Goal: Task Accomplishment & Management: Use online tool/utility

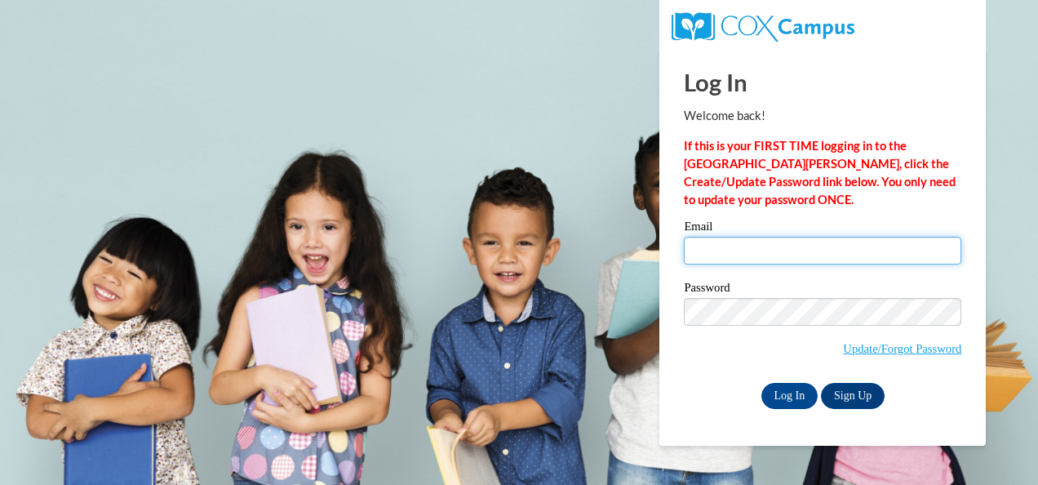
click at [721, 242] on input "Email" at bounding box center [822, 251] width 277 height 28
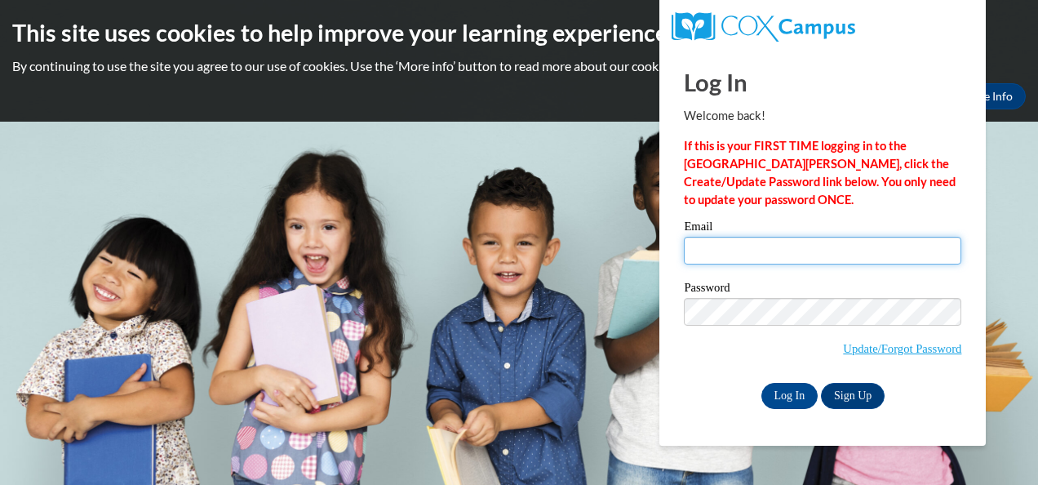
click at [721, 263] on input "Email" at bounding box center [822, 251] width 277 height 28
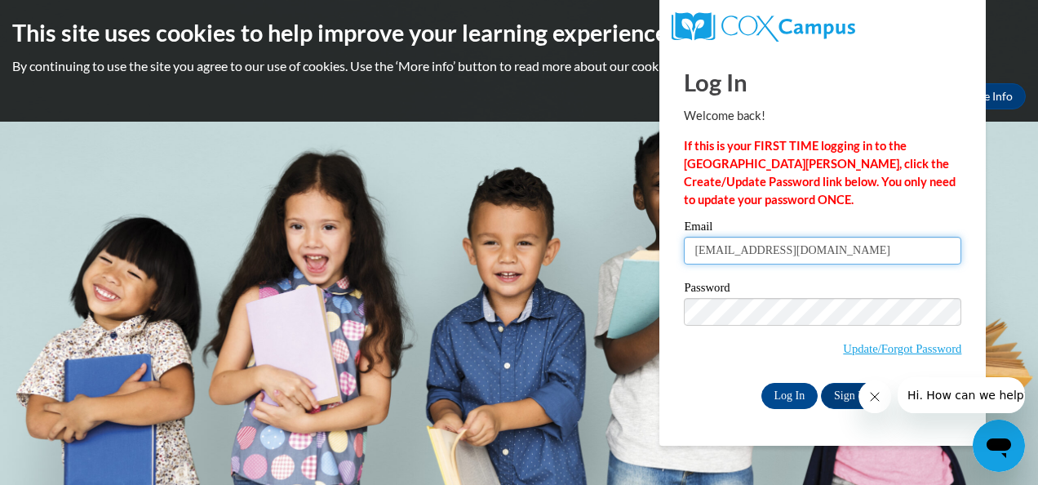
type input "melissajoiner41@gmail.com"
click at [699, 387] on div "Log In Sign Up" at bounding box center [822, 396] width 277 height 26
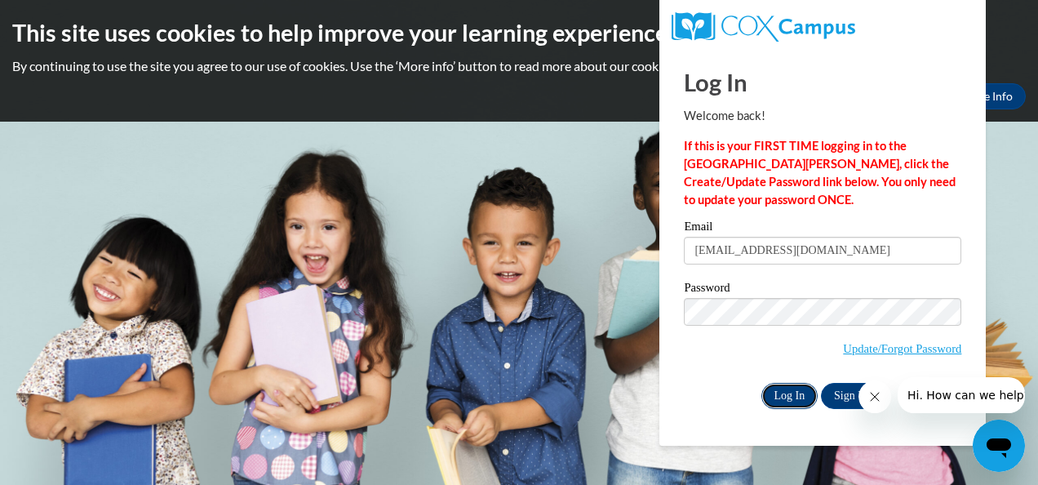
click at [795, 392] on input "Log In" at bounding box center [789, 396] width 57 height 26
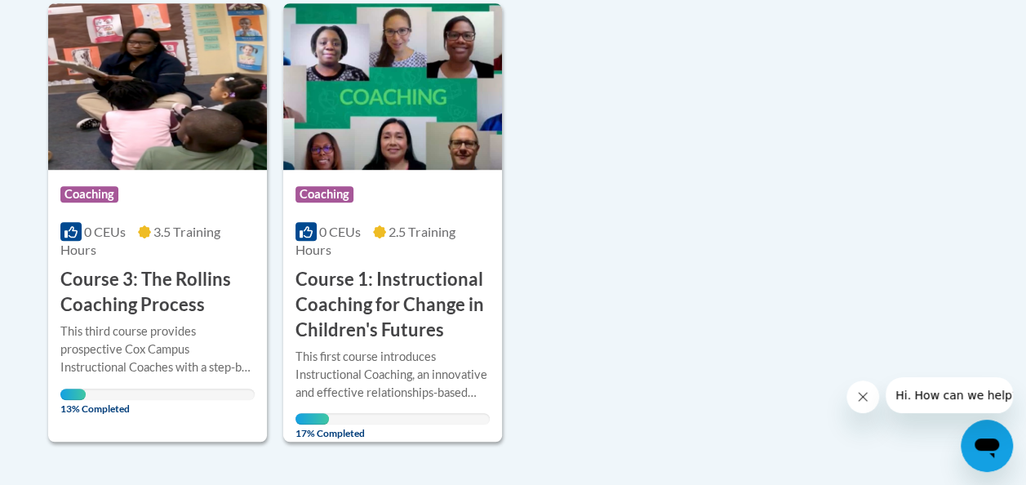
scroll to position [426, 0]
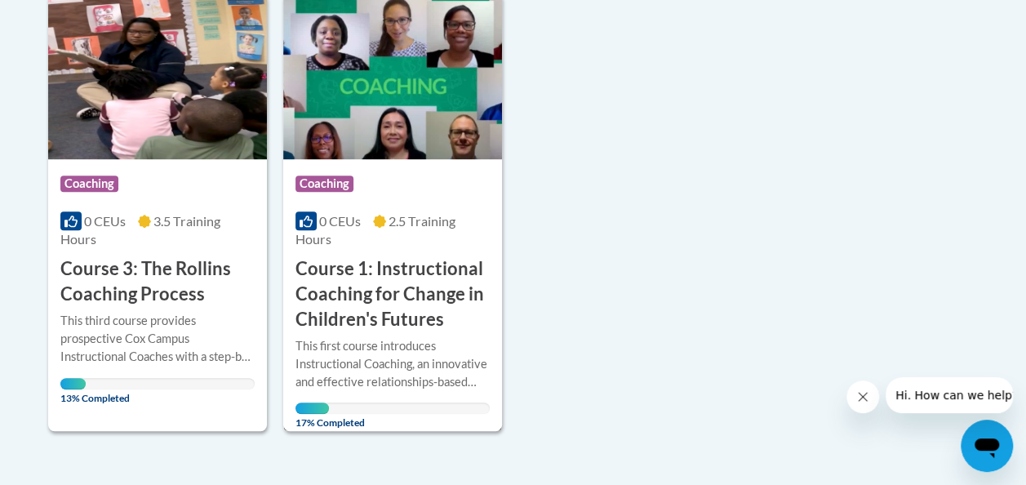
click at [399, 305] on h3 "Course 1: Instructional Coaching for Change in Children's Futures" at bounding box center [392, 293] width 194 height 75
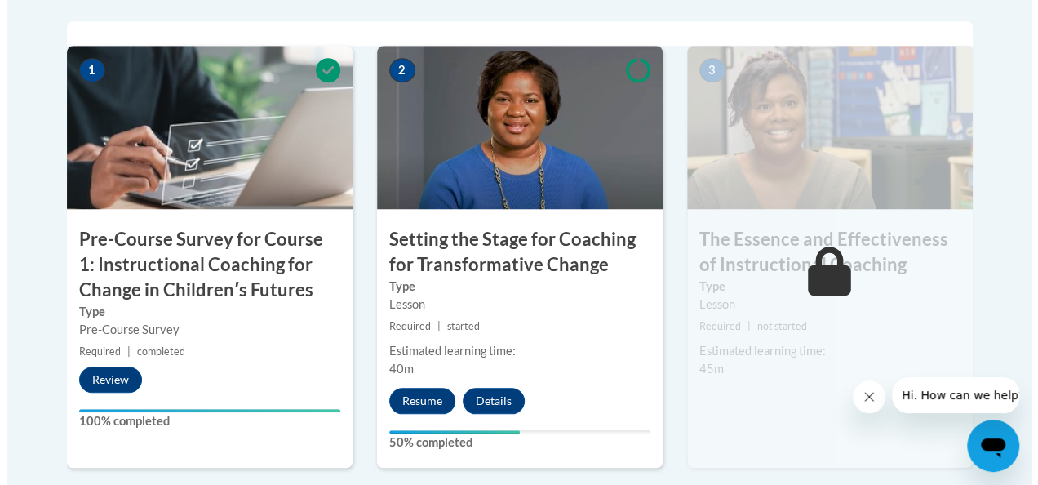
scroll to position [563, 0]
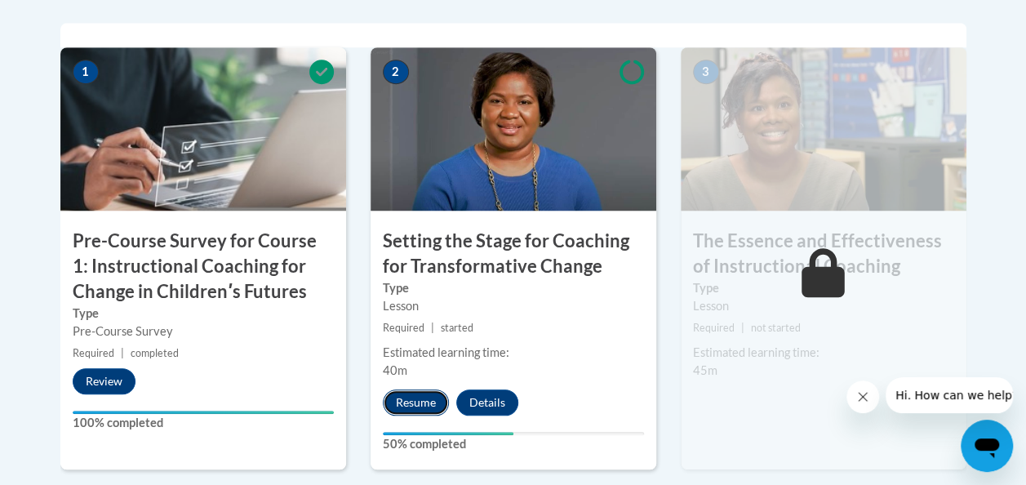
click at [426, 401] on button "Resume" at bounding box center [416, 402] width 66 height 26
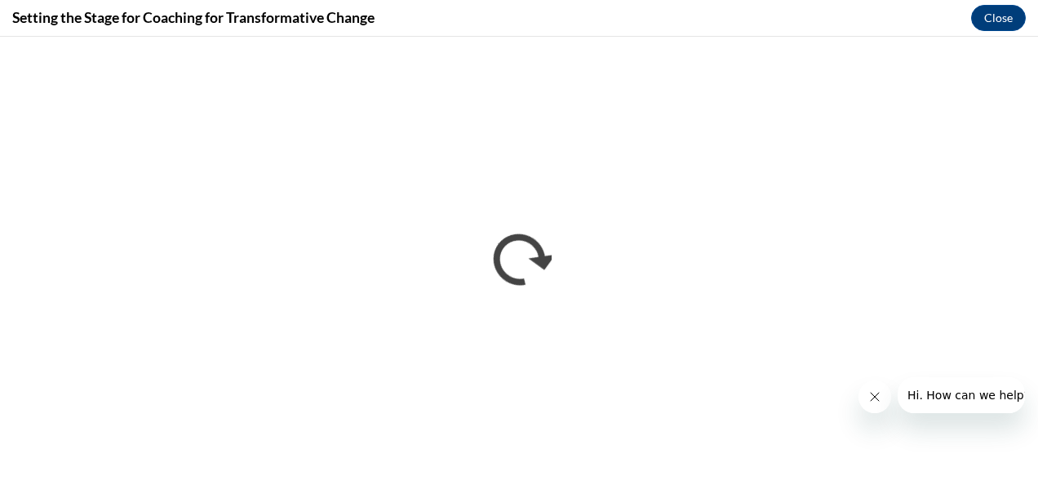
scroll to position [0, 0]
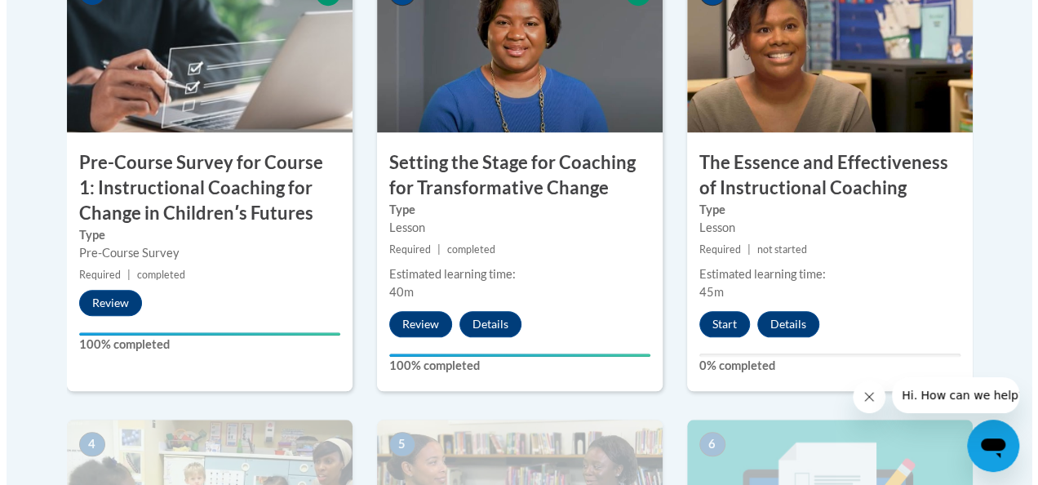
scroll to position [608, 0]
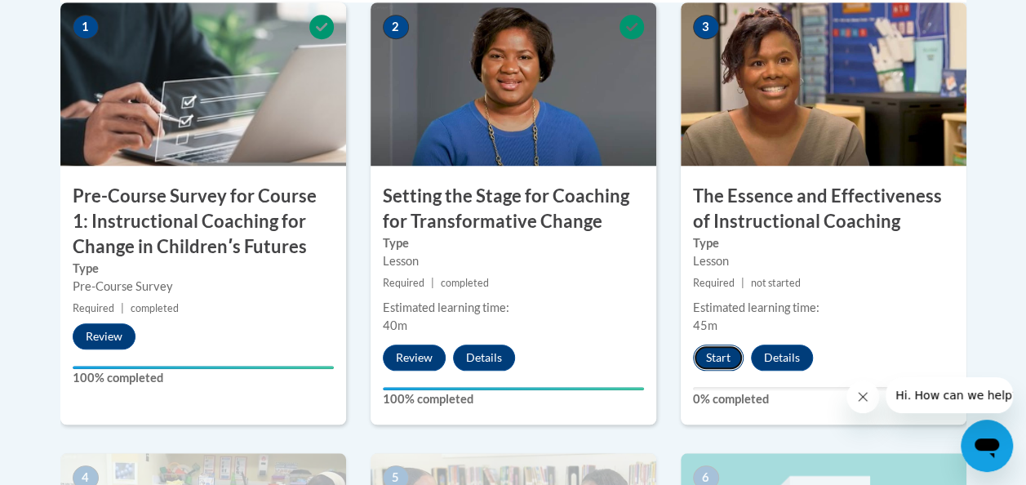
click at [709, 350] on button "Start" at bounding box center [718, 357] width 51 height 26
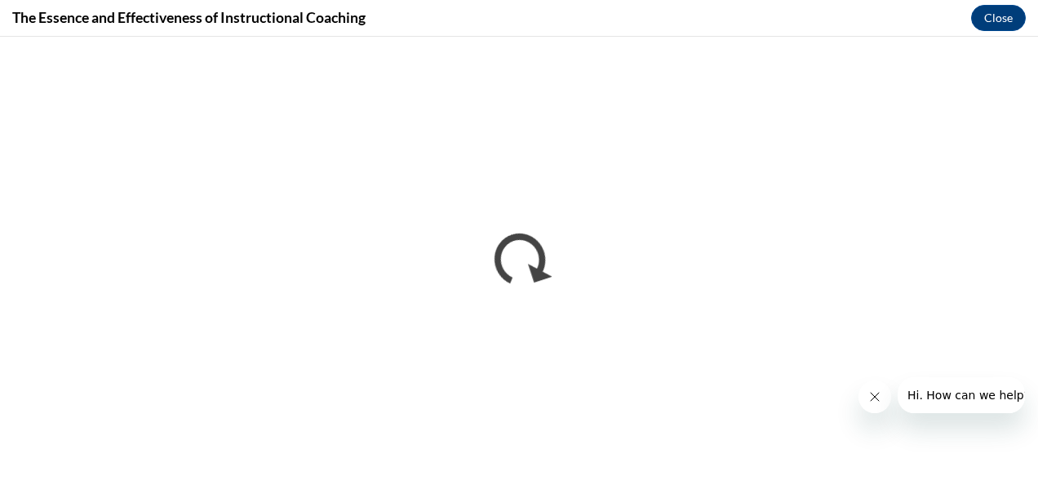
scroll to position [0, 0]
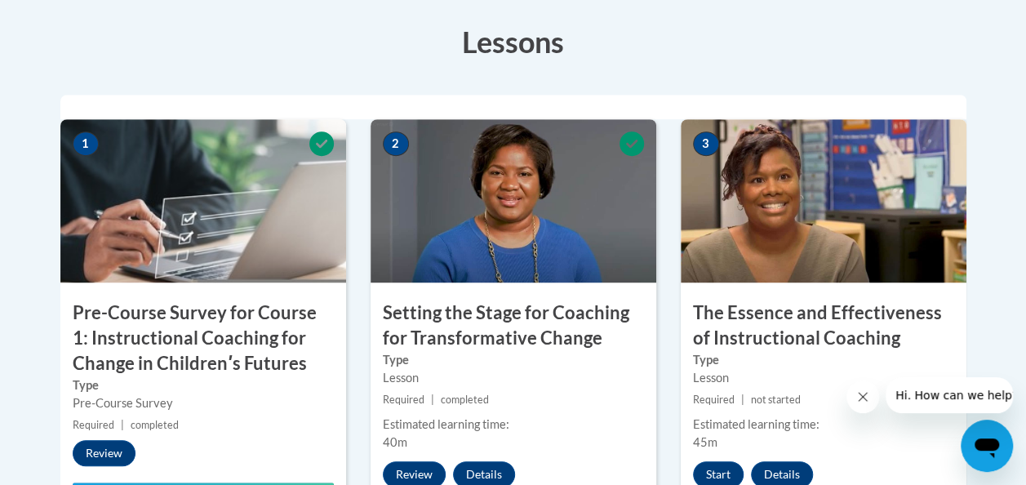
scroll to position [470, 0]
